Goal: Information Seeking & Learning: Learn about a topic

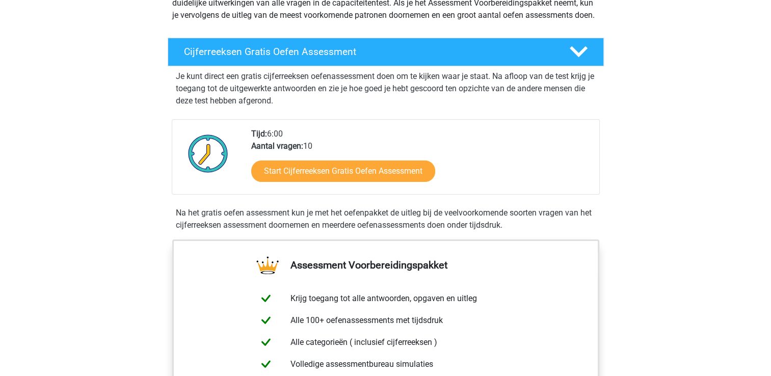
scroll to position [163, 0]
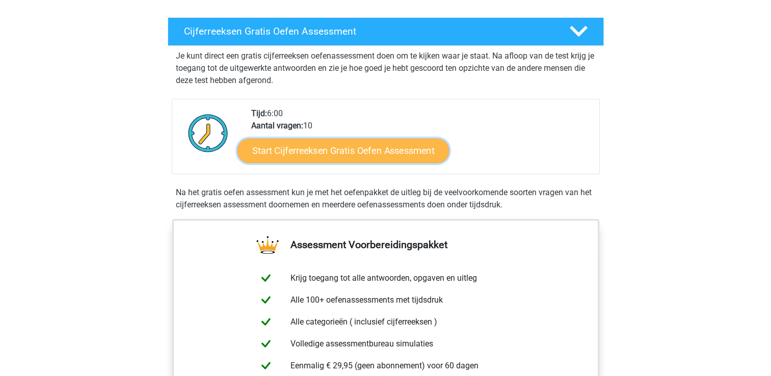
click at [319, 162] on link "Start Cijferreeksen Gratis Oefen Assessment" at bounding box center [342, 150] width 211 height 24
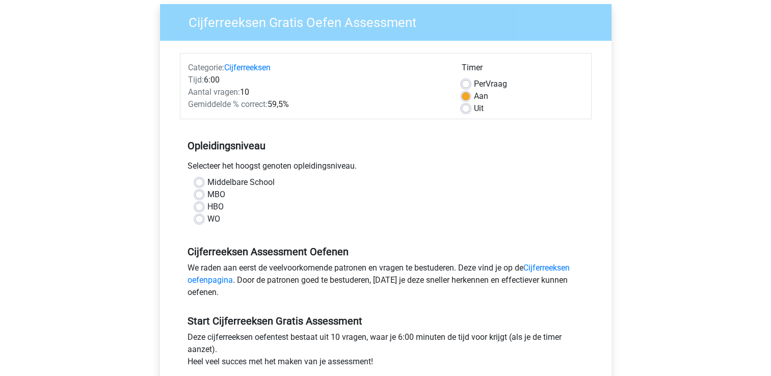
scroll to position [82, 0]
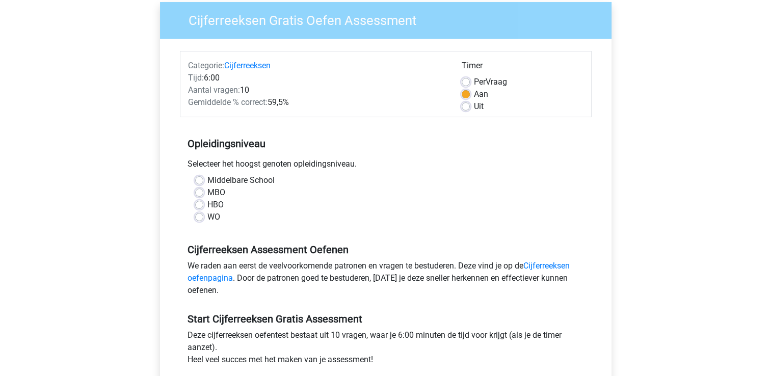
click at [207, 176] on label "Middelbare School" at bounding box center [240, 180] width 67 height 12
click at [197, 176] on input "Middelbare School" at bounding box center [199, 179] width 8 height 10
radio input "true"
click at [474, 106] on label "Uit" at bounding box center [479, 106] width 10 height 12
click at [462, 106] on input "Uit" at bounding box center [466, 105] width 8 height 10
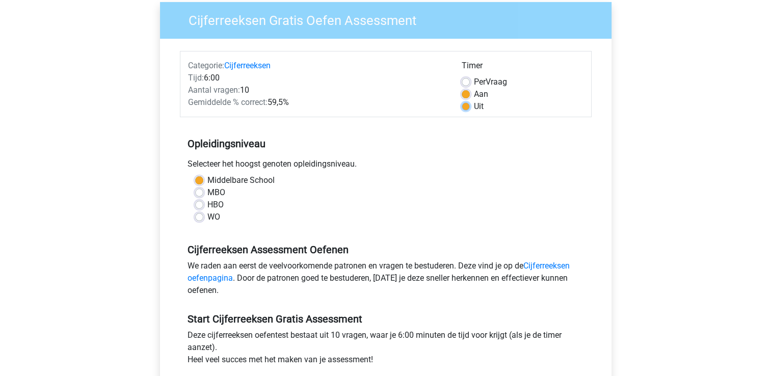
radio input "true"
click at [463, 214] on div "WO" at bounding box center [385, 217] width 381 height 12
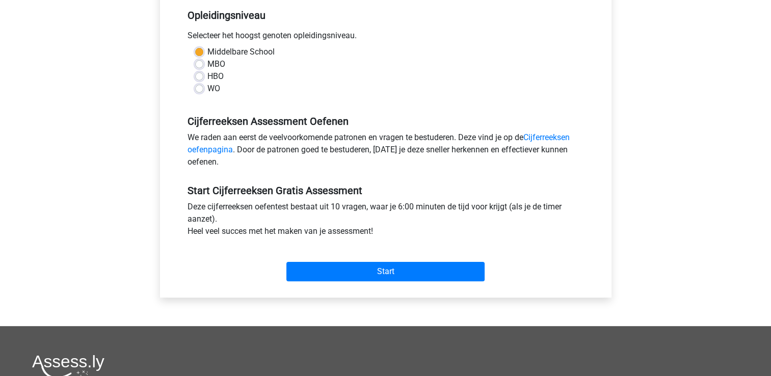
scroll to position [285, 0]
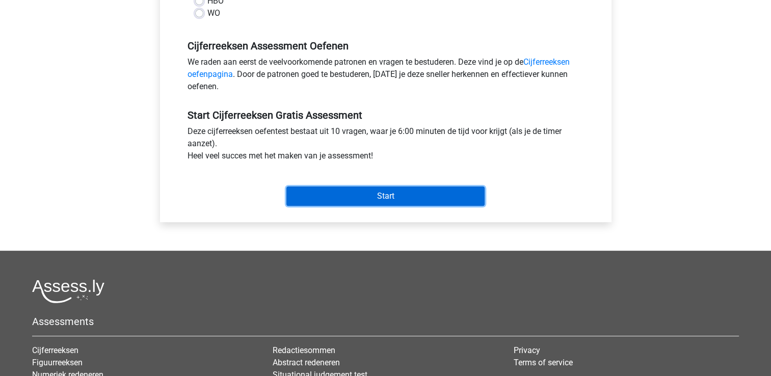
click at [385, 196] on input "Start" at bounding box center [385, 195] width 198 height 19
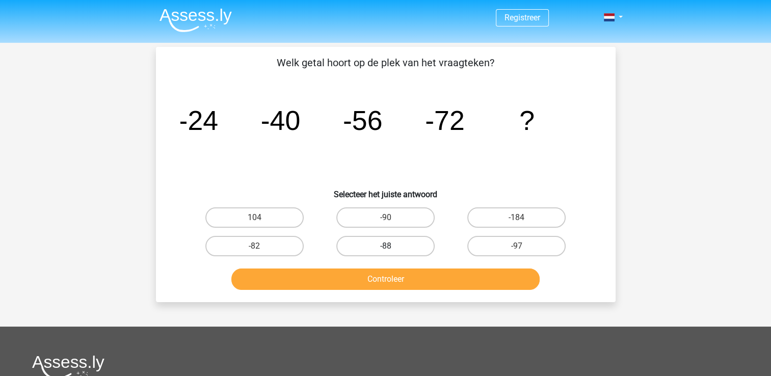
click at [372, 243] on label "-88" at bounding box center [385, 246] width 98 height 20
click at [385, 246] on input "-88" at bounding box center [388, 249] width 7 height 7
radio input "true"
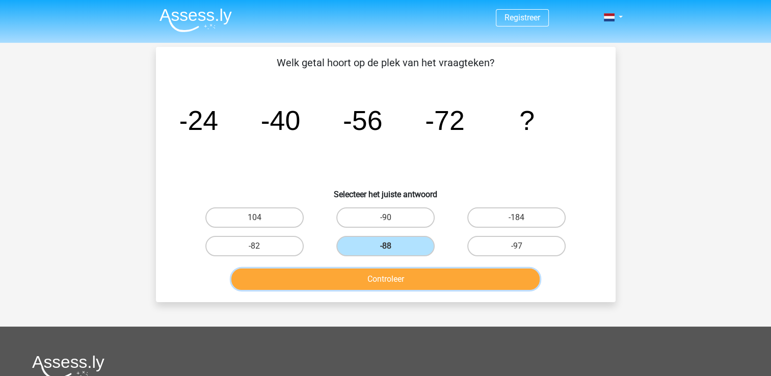
click at [393, 284] on button "Controleer" at bounding box center [385, 279] width 308 height 21
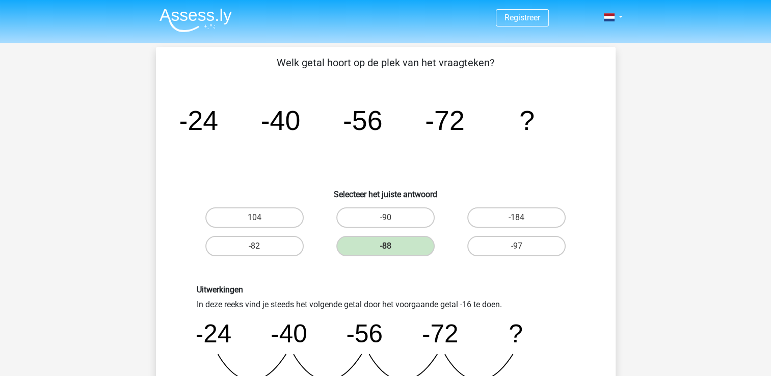
click at [554, 307] on div "Uitwerkingen In deze reeks vind je steeds het volgende getal door het voorgaand…" at bounding box center [385, 345] width 393 height 121
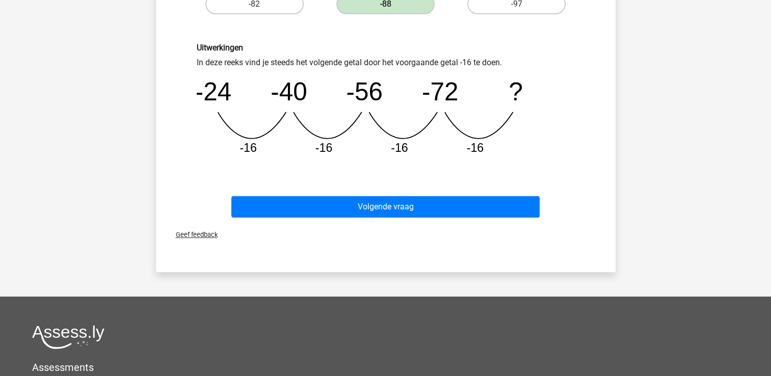
scroll to position [245, 0]
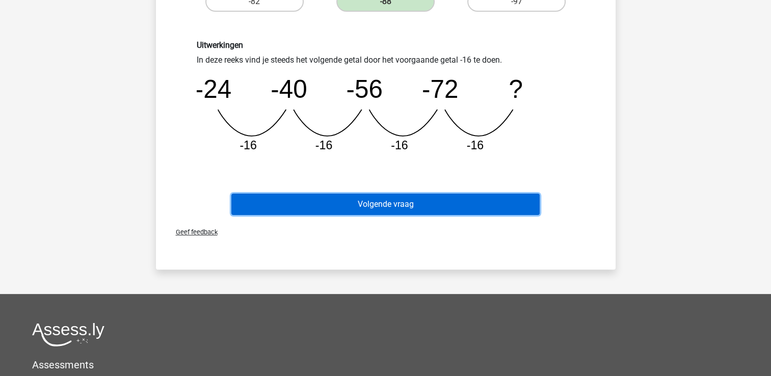
click at [389, 205] on button "Volgende vraag" at bounding box center [385, 204] width 308 height 21
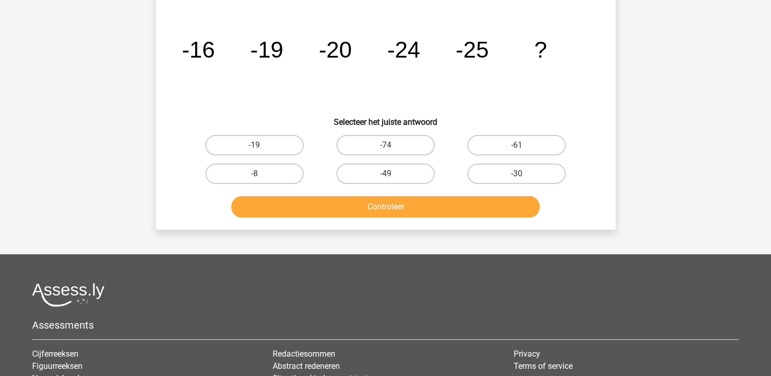
scroll to position [47, 0]
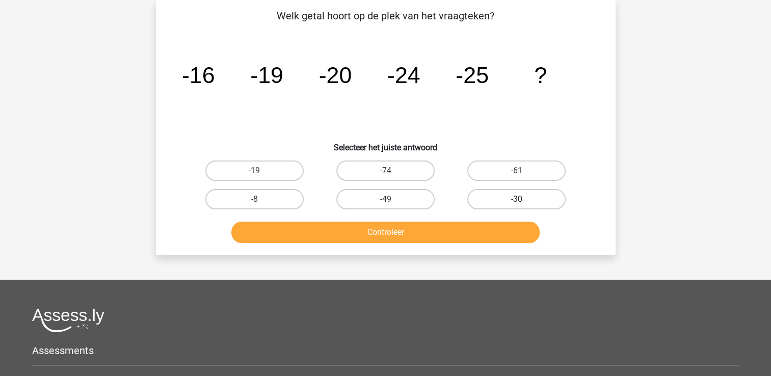
click at [519, 195] on label "-30" at bounding box center [516, 199] width 98 height 20
click at [519, 199] on input "-30" at bounding box center [520, 202] width 7 height 7
radio input "true"
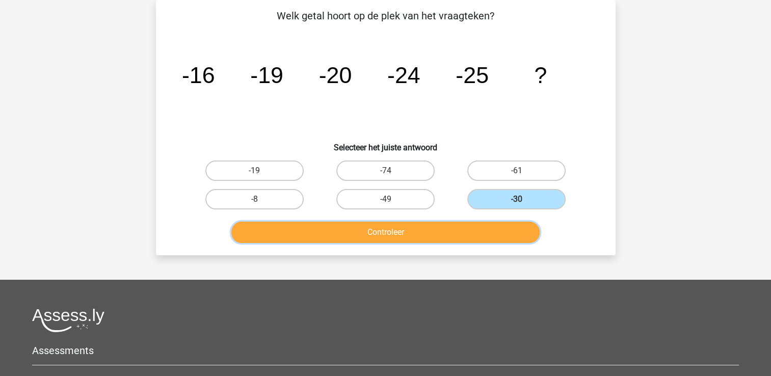
click at [389, 234] on button "Controleer" at bounding box center [385, 232] width 308 height 21
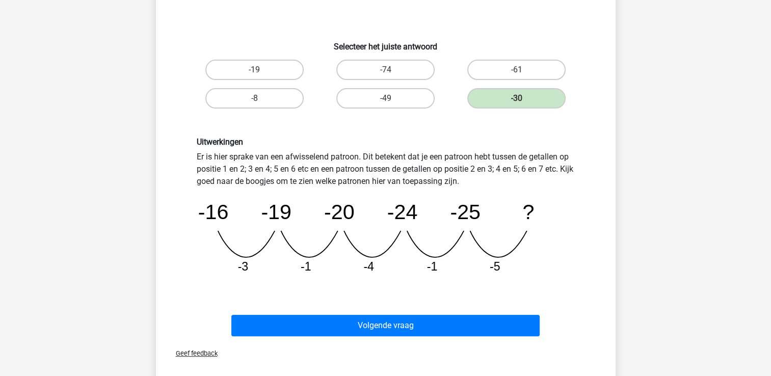
scroll to position [149, 0]
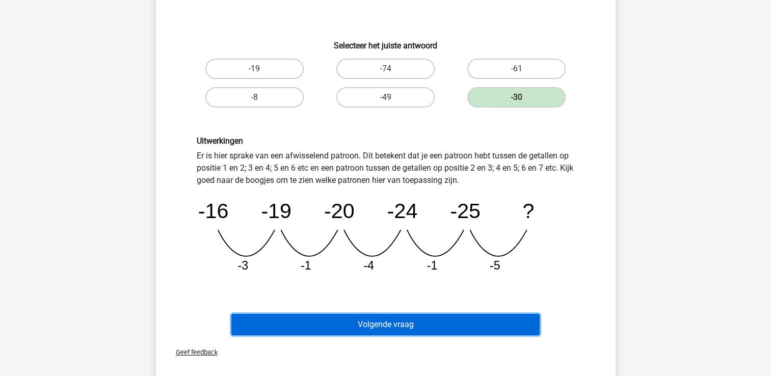
click at [396, 321] on button "Volgende vraag" at bounding box center [385, 324] width 308 height 21
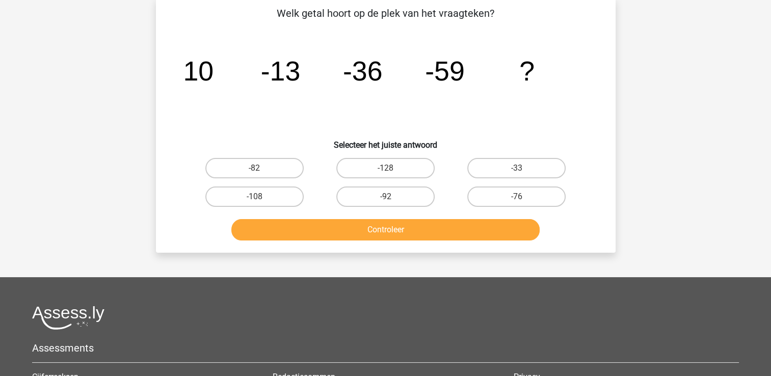
scroll to position [47, 0]
